Goal: Task Accomplishment & Management: Manage account settings

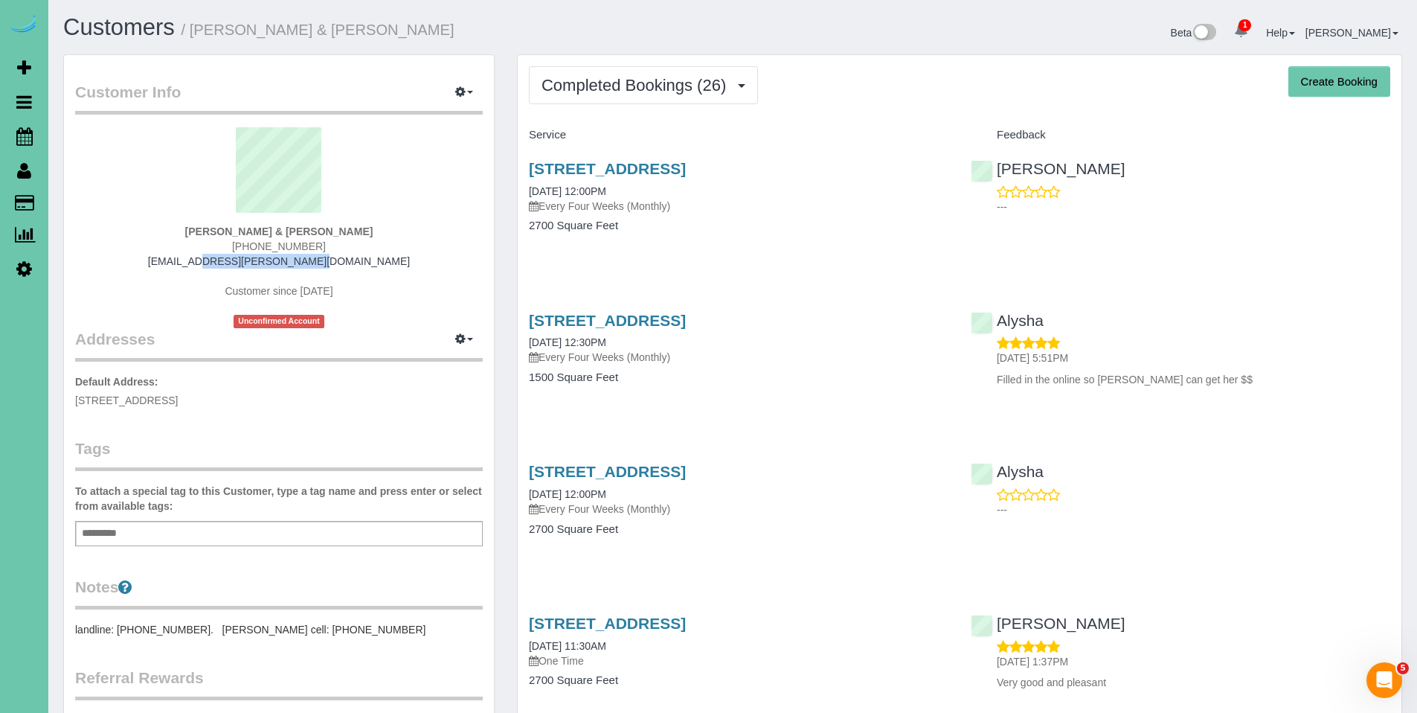
drag, startPoint x: 368, startPoint y: 264, endPoint x: 175, endPoint y: 265, distance: 193.4
click at [176, 265] on div "Pam & Mike Smiricky (402) 616-8558 mikesmiricky@cox.net Customer since 2024 Unc…" at bounding box center [279, 227] width 408 height 201
copy link "[EMAIL_ADDRESS][PERSON_NAME][DOMAIN_NAME]"
click at [623, 91] on span "Completed Bookings (26)" at bounding box center [637, 85] width 192 height 19
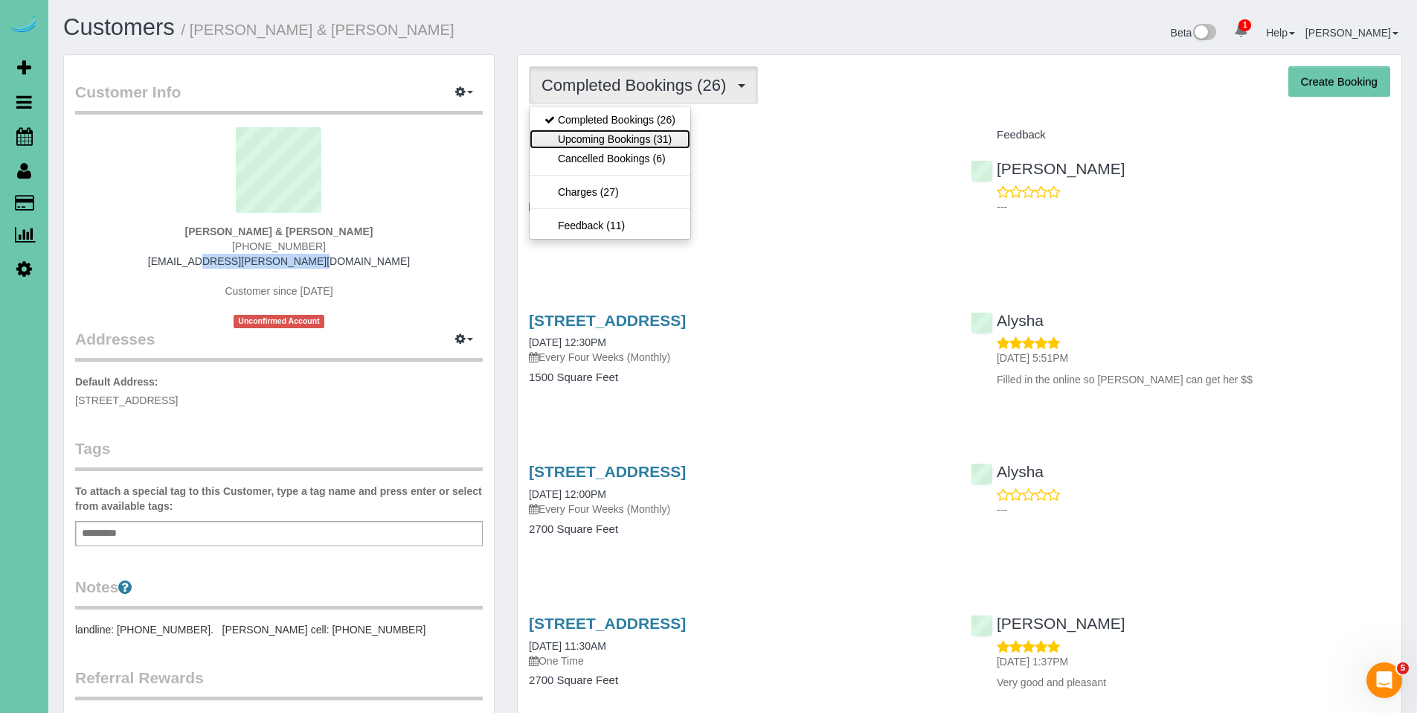
click at [613, 133] on link "Upcoming Bookings (31)" at bounding box center [610, 138] width 161 height 19
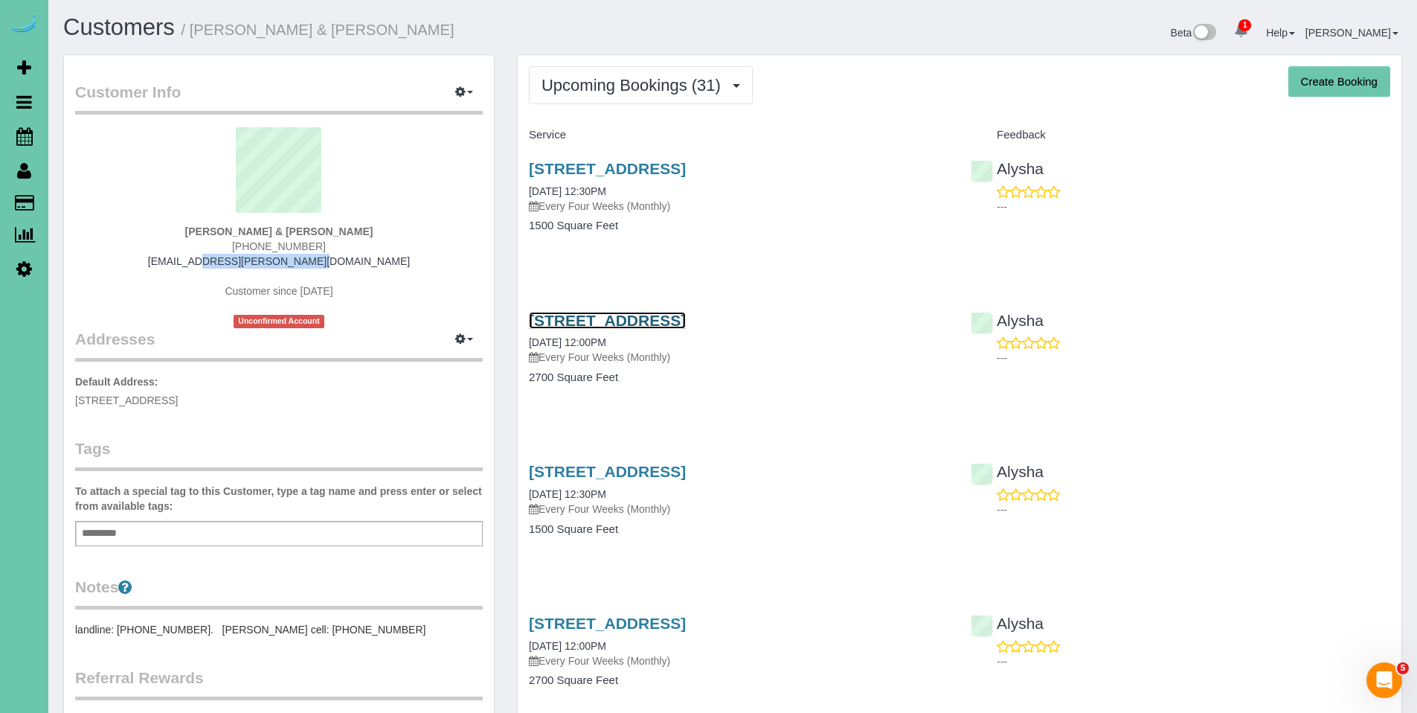
click at [623, 327] on link "1828 N 132nd Ave, Omaha, NE 68154" at bounding box center [607, 320] width 157 height 17
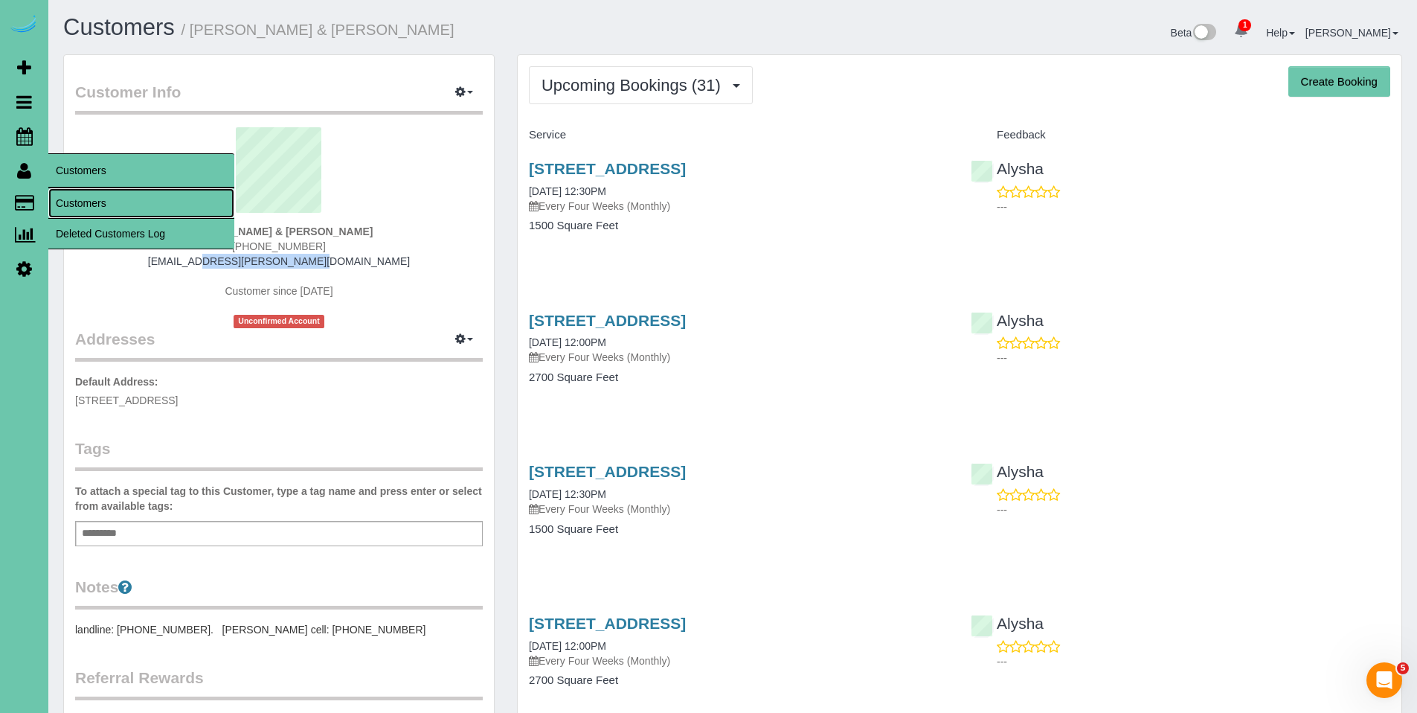
click at [83, 202] on link "Customers" at bounding box center [141, 203] width 186 height 30
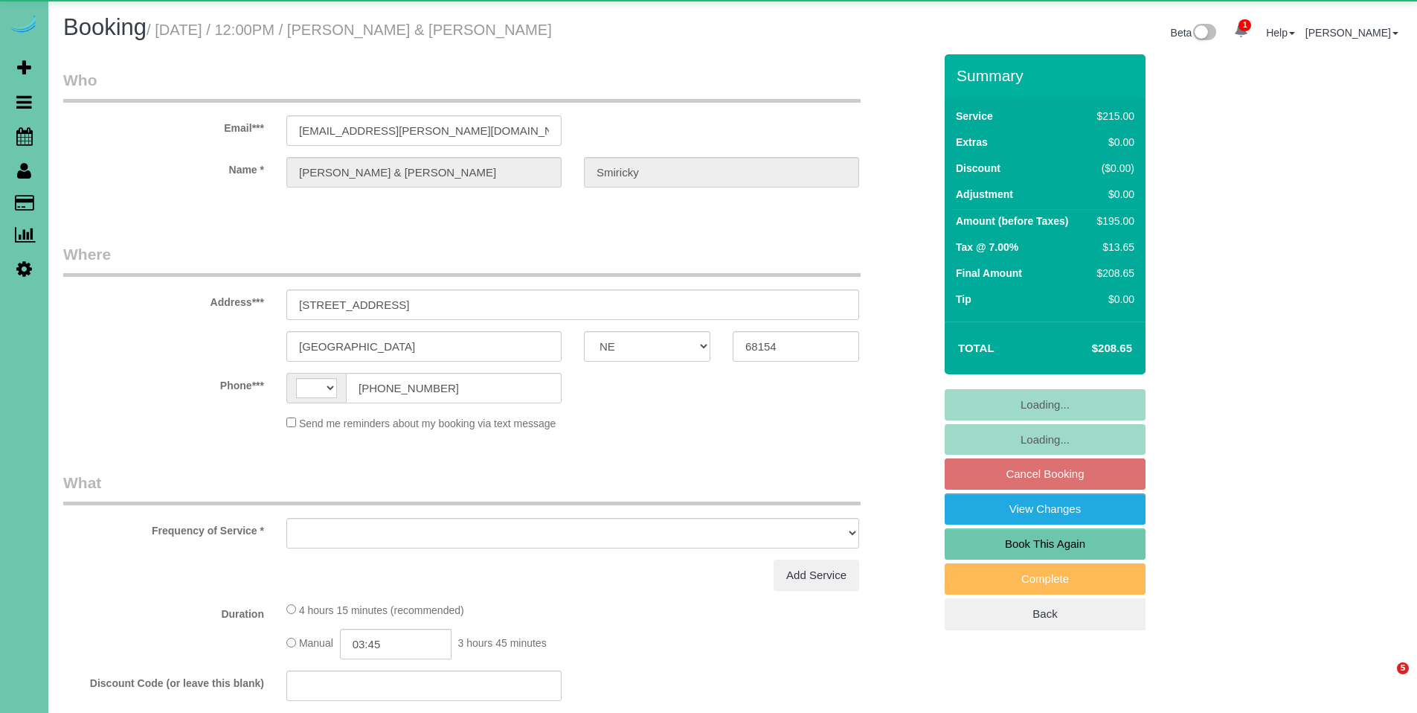
select select "NE"
select select "string:[GEOGRAPHIC_DATA]"
select select "object:626"
select select "string:fspay-0246532c-9515-4ef5-8c28-409fd2952d11"
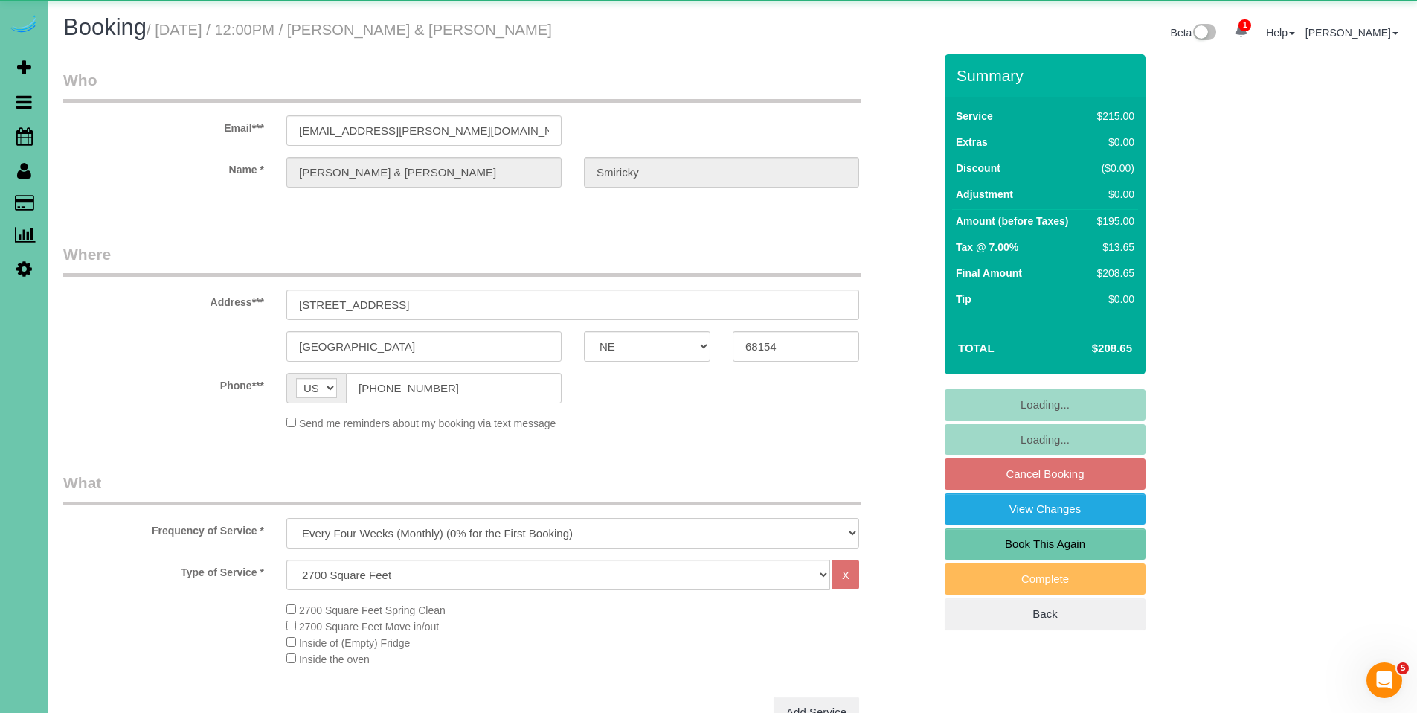
select select "object:842"
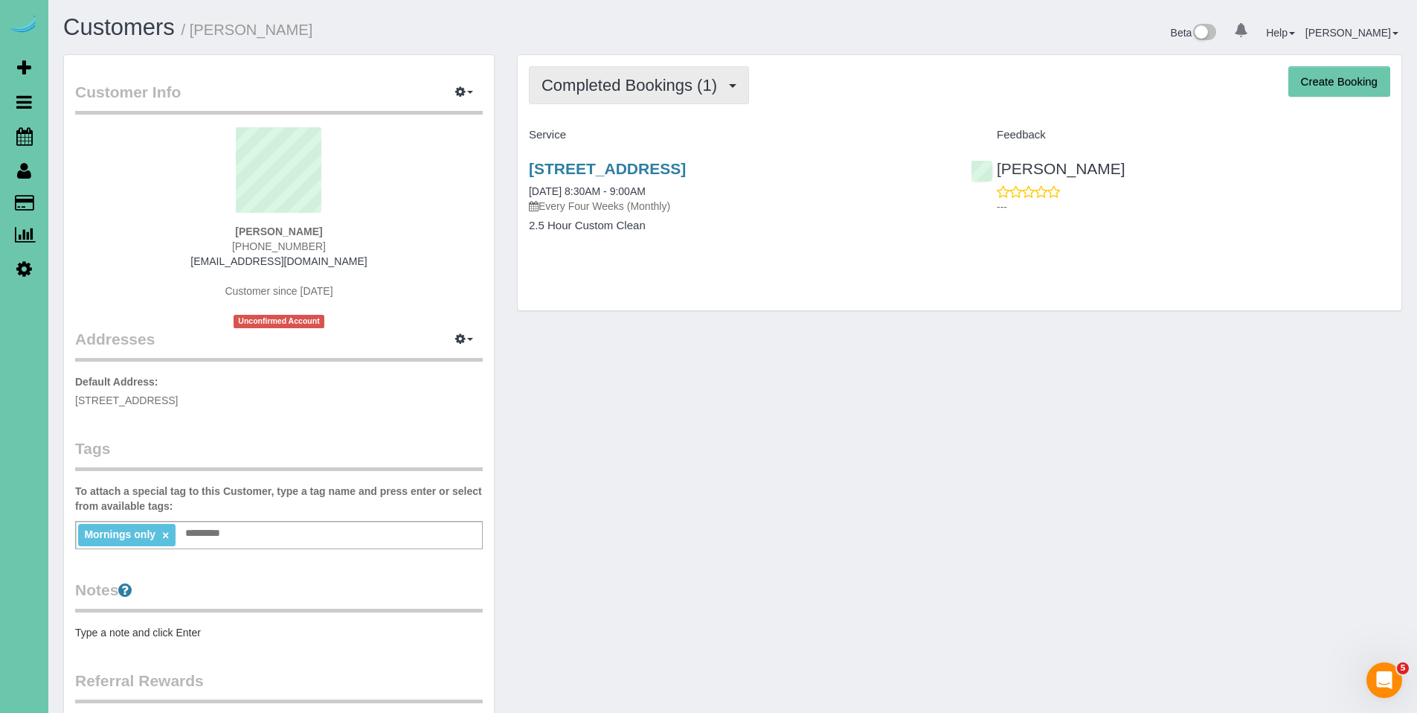
click at [610, 100] on button "Completed Bookings (1)" at bounding box center [639, 85] width 220 height 38
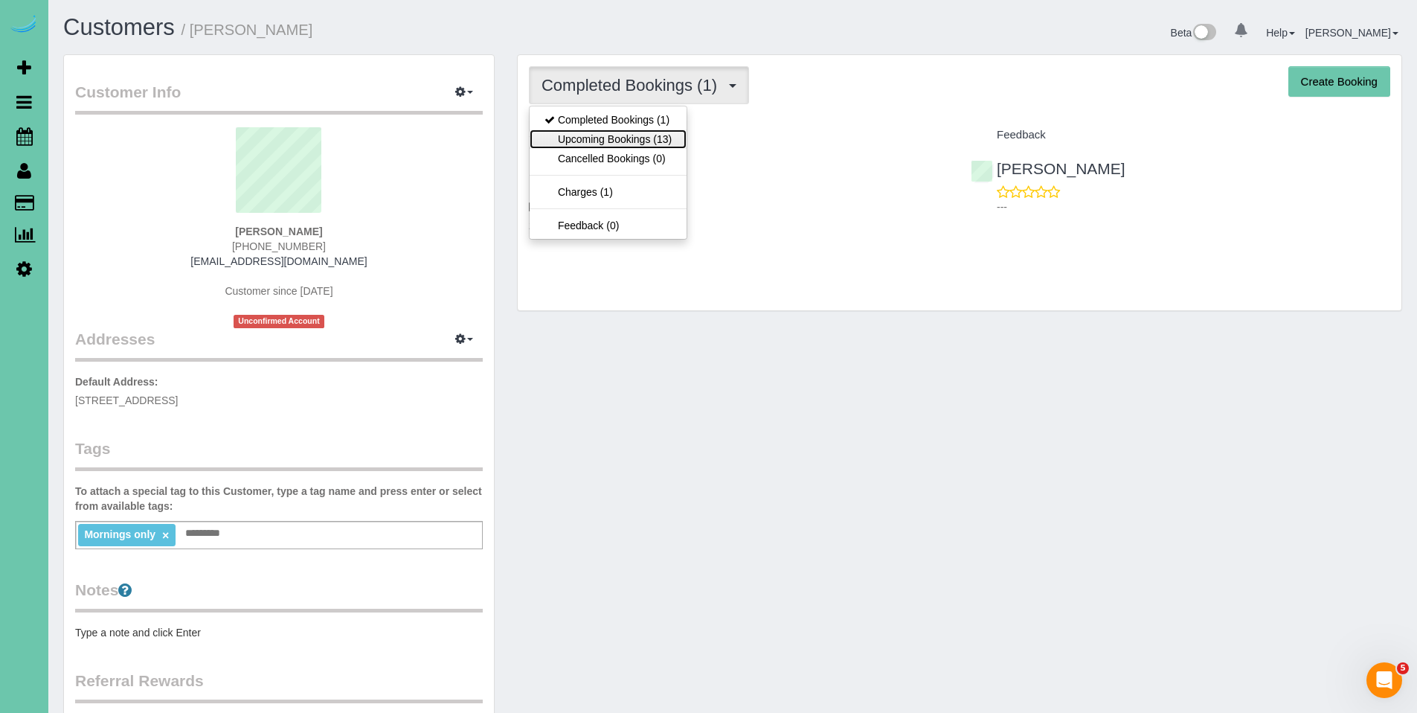
click at [613, 134] on link "Upcoming Bookings (13)" at bounding box center [608, 138] width 157 height 19
